Goal: Information Seeking & Learning: Learn about a topic

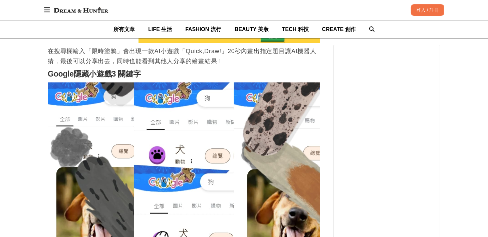
scroll to position [801, 0]
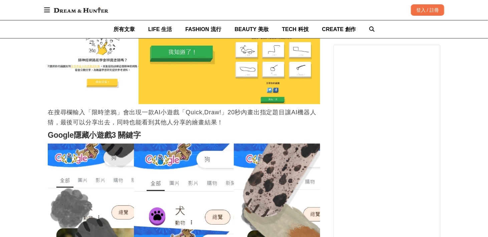
click at [226, 94] on img at bounding box center [184, 19] width 272 height 170
click at [251, 94] on img at bounding box center [184, 19] width 272 height 170
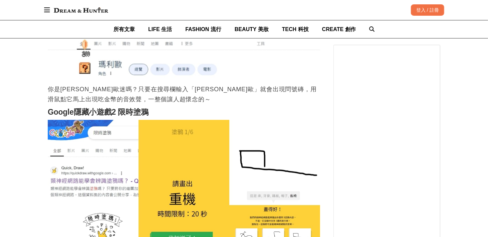
scroll to position [601, 0]
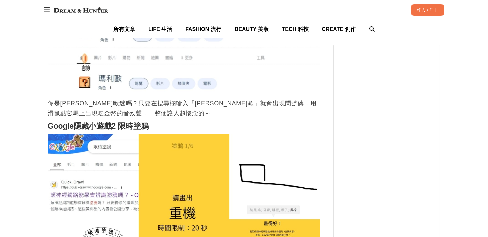
click at [161, 105] on p "你是[PERSON_NAME]歐迷嗎？只要在搜尋欄輸入「[PERSON_NAME]歐」就會出現問號磚，用滑鼠點它馬上出現吃金幣的音效聲，一整個讓人超懷念的～" at bounding box center [184, 108] width 272 height 20
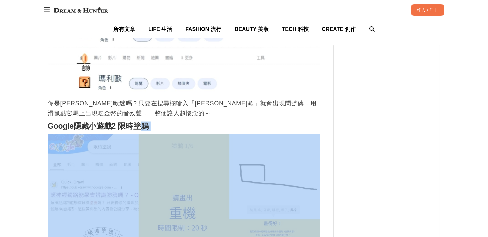
drag, startPoint x: 136, startPoint y: 130, endPoint x: 125, endPoint y: 134, distance: 11.3
click at [125, 135] on div "但是你知道嗎？Google也有製作小遊戲讓使用者體驗喔！下次進入Google首頁先不要急著搜尋想找的資訊，玩一下這幾個隱藏小遊戲，暫時放鬆紓壓一下很不錯！ G…" at bounding box center [184, 240] width 272 height 704
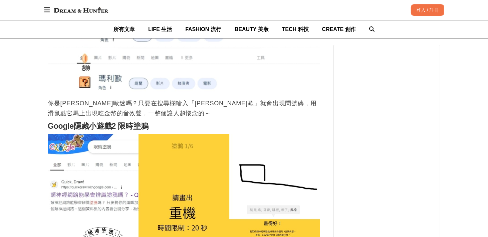
click at [127, 129] on h2 "Google隱藏小遊戲2 限時塗鴉" at bounding box center [184, 126] width 272 height 9
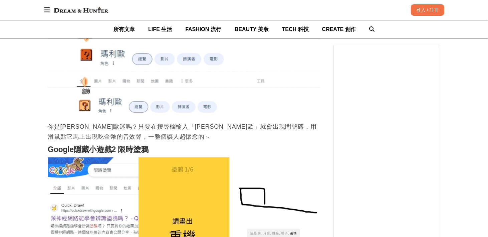
scroll to position [568, 0]
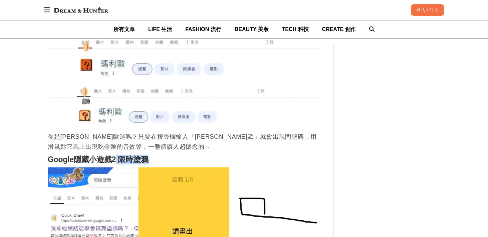
drag, startPoint x: 153, startPoint y: 159, endPoint x: 114, endPoint y: 155, distance: 38.6
click at [114, 155] on h2 "Google隱藏小遊戲2 限時塗鴉" at bounding box center [184, 159] width 272 height 9
copy h2 "限時塗鴉"
